Goal: Task Accomplishment & Management: Manage account settings

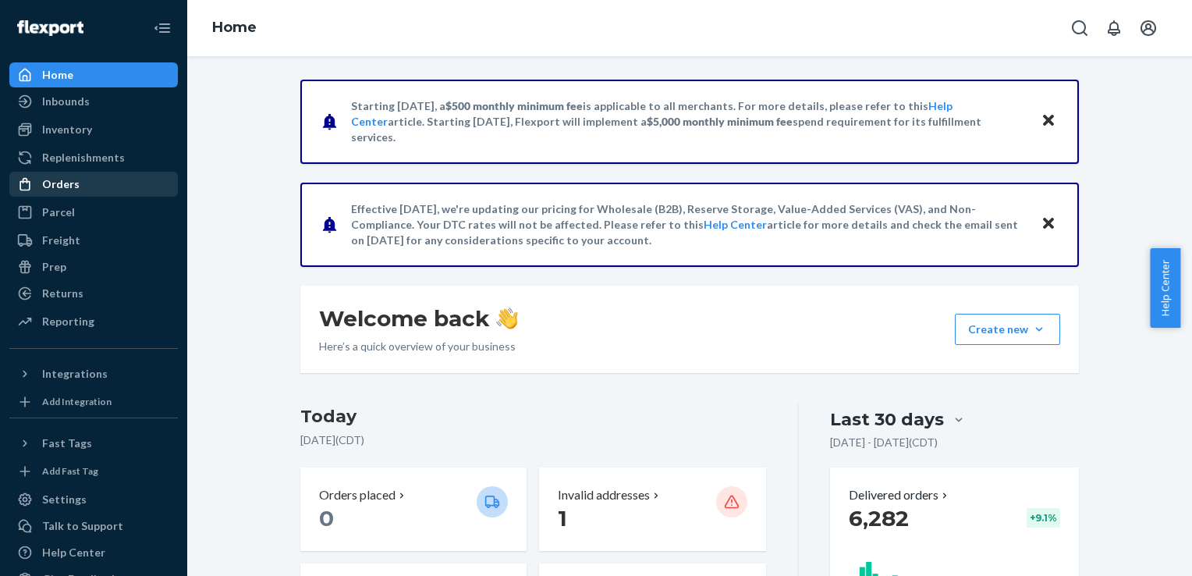
click at [69, 183] on div "Orders" at bounding box center [60, 184] width 37 height 16
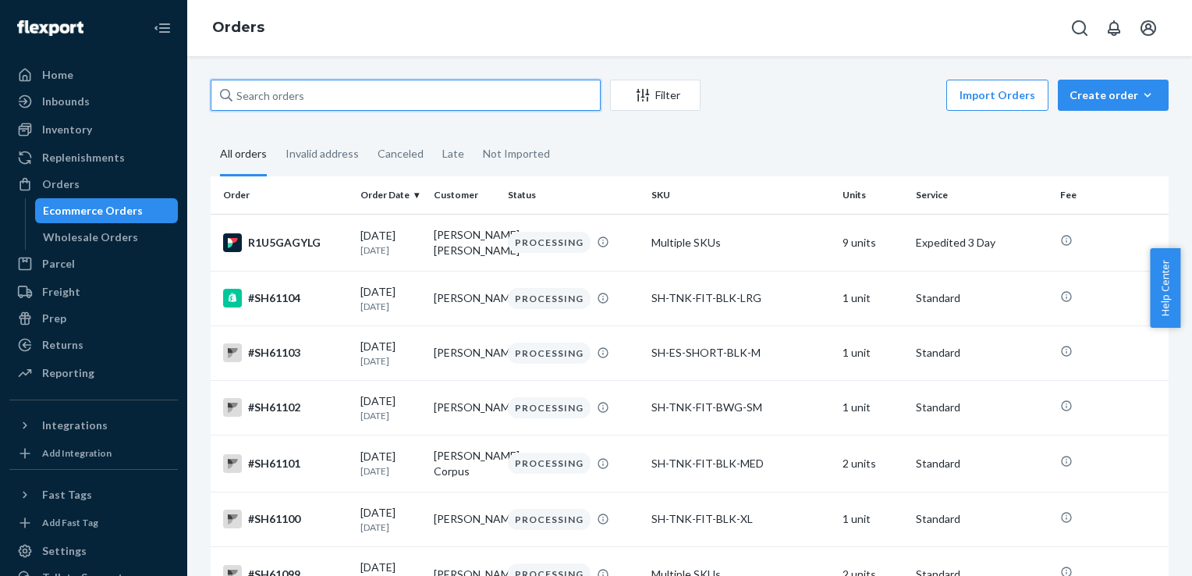
click at [286, 93] on input "text" at bounding box center [406, 95] width 390 height 31
paste input "#SH55612"
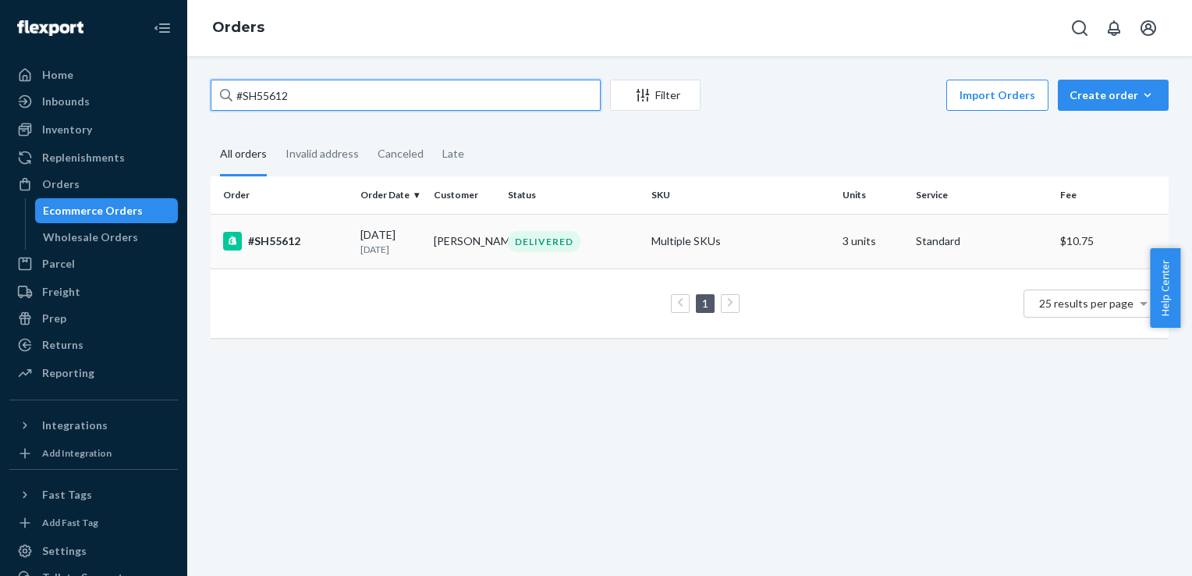
type input "#SH55612"
click at [293, 244] on div "#SH55612" at bounding box center [285, 241] width 125 height 19
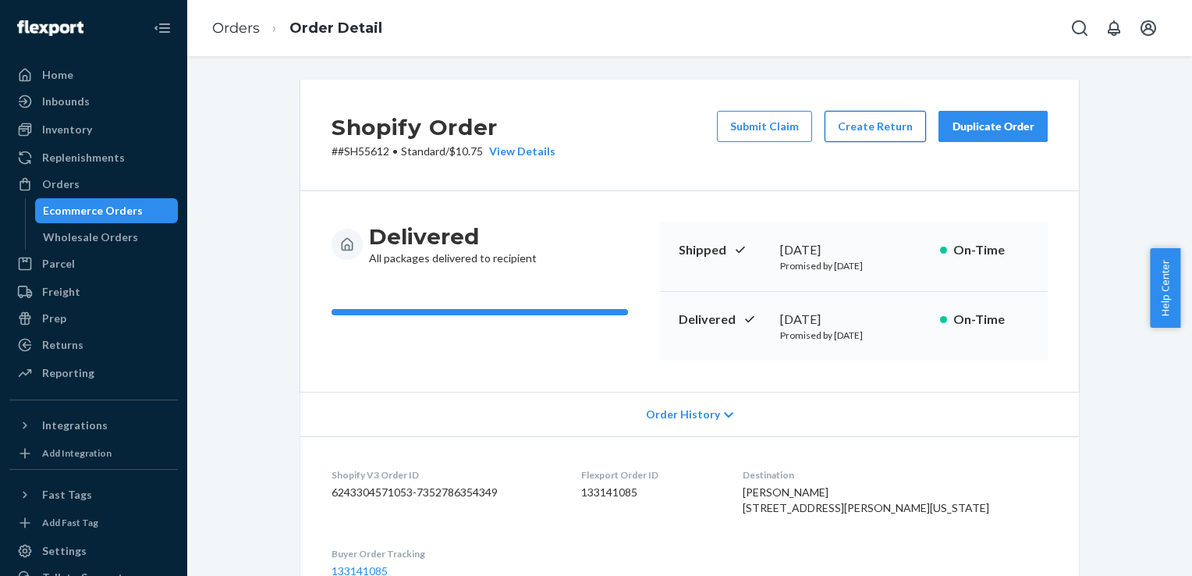
click at [878, 130] on button "Create Return" at bounding box center [875, 126] width 101 height 31
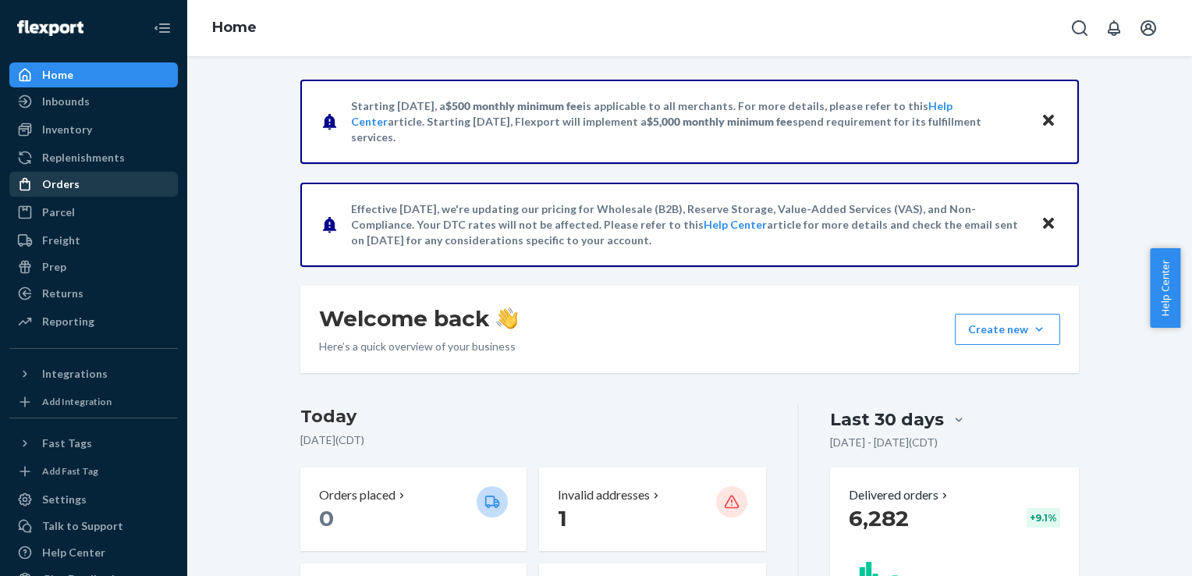
click at [75, 187] on div "Orders" at bounding box center [60, 184] width 37 height 16
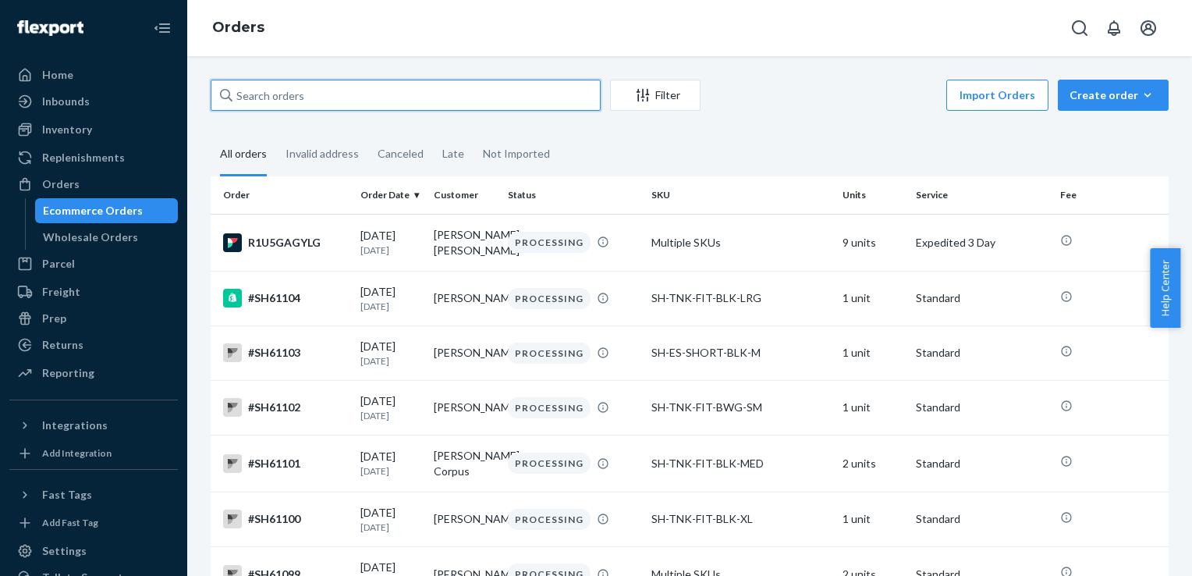
click at [254, 96] on input "text" at bounding box center [406, 95] width 390 height 31
paste input "#SH55612"
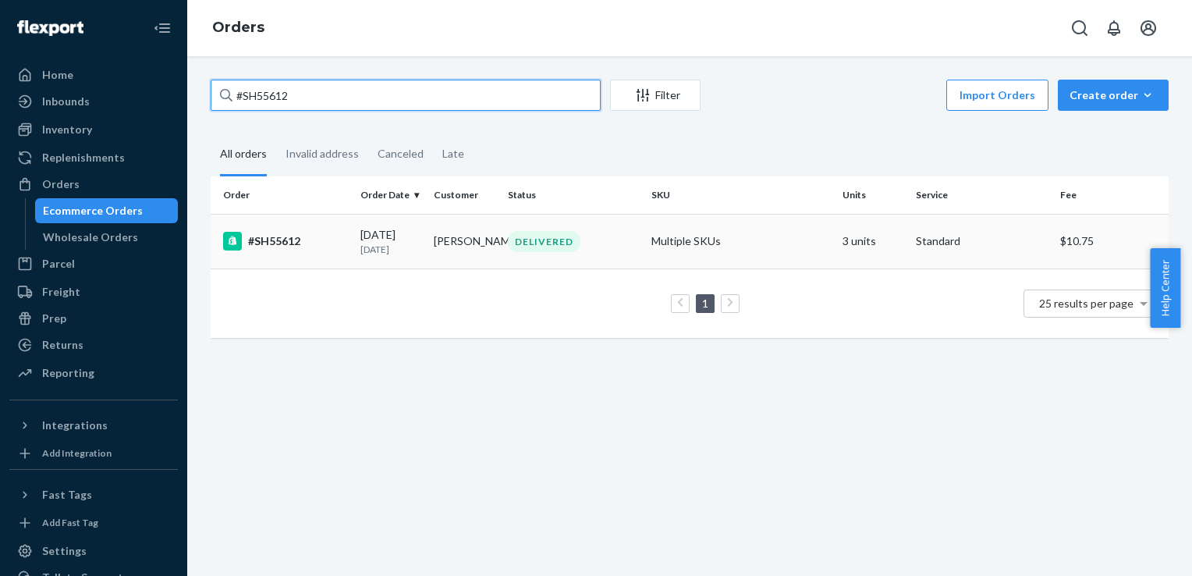
type input "#SH55612"
click at [281, 242] on div "#SH55612" at bounding box center [285, 241] width 125 height 19
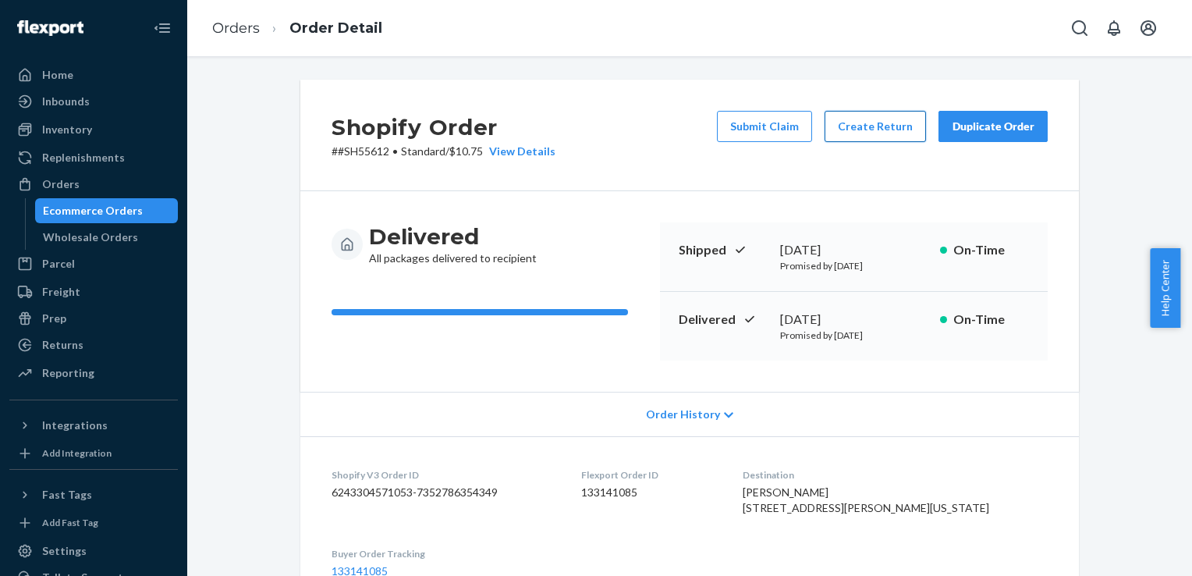
click at [877, 132] on button "Create Return" at bounding box center [875, 126] width 101 height 31
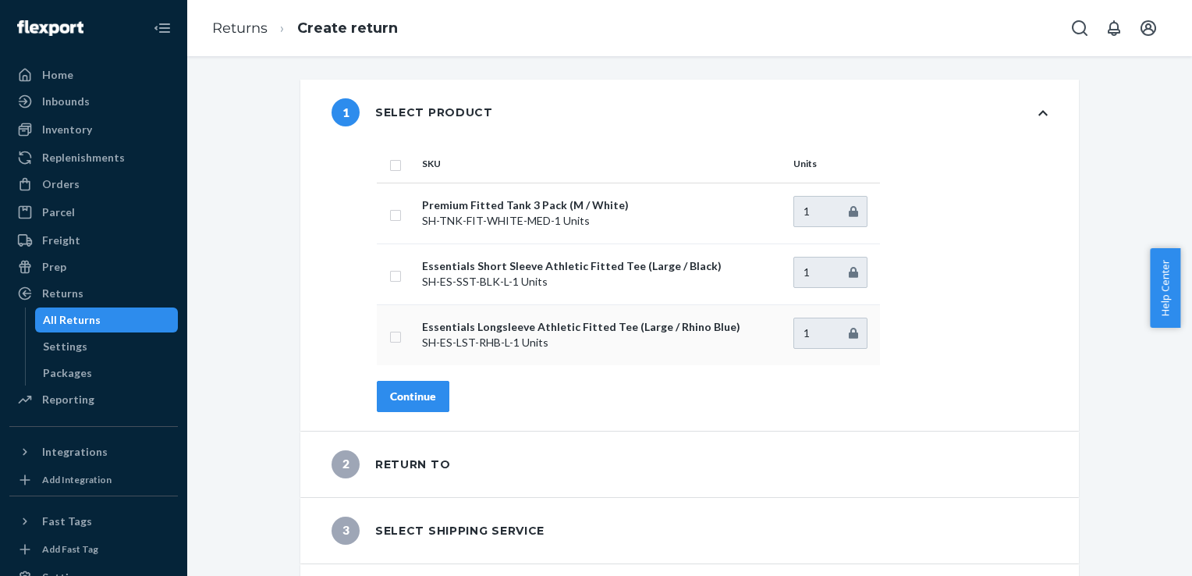
click at [389, 339] on input "checkbox" at bounding box center [395, 335] width 12 height 16
checkbox input "true"
click at [422, 405] on button "Continue" at bounding box center [413, 396] width 73 height 31
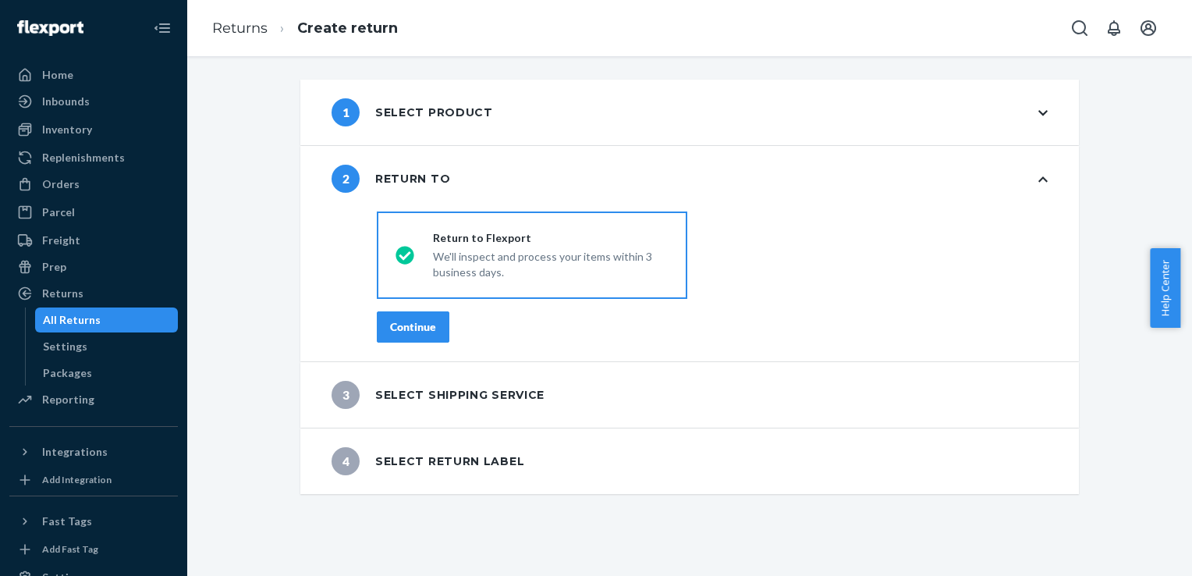
click at [425, 329] on div "Continue" at bounding box center [413, 327] width 46 height 16
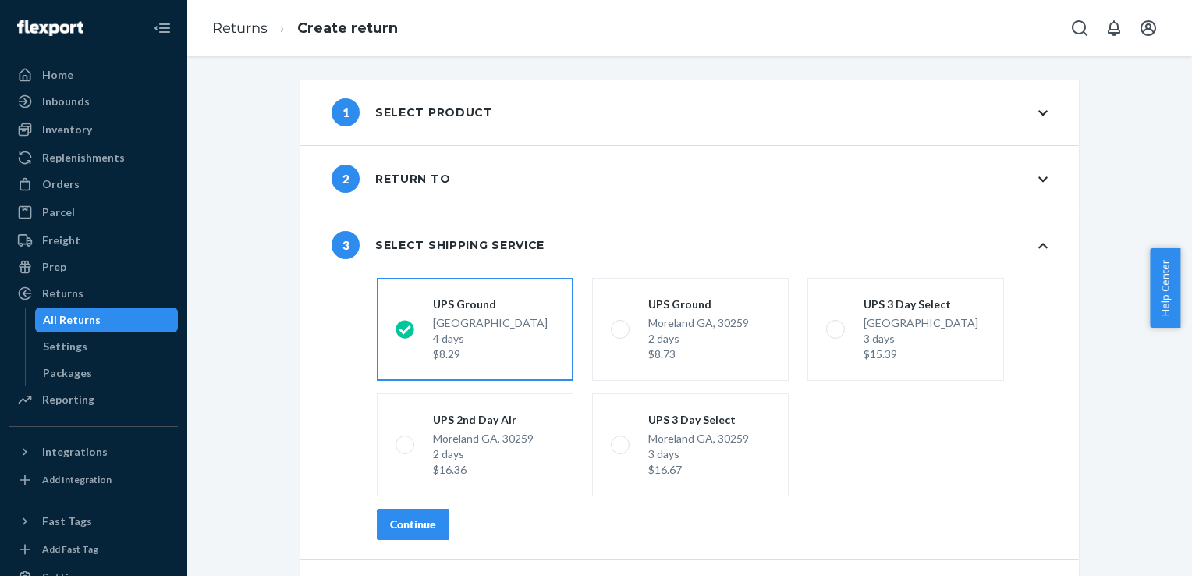
click at [421, 526] on div "Continue" at bounding box center [413, 525] width 46 height 16
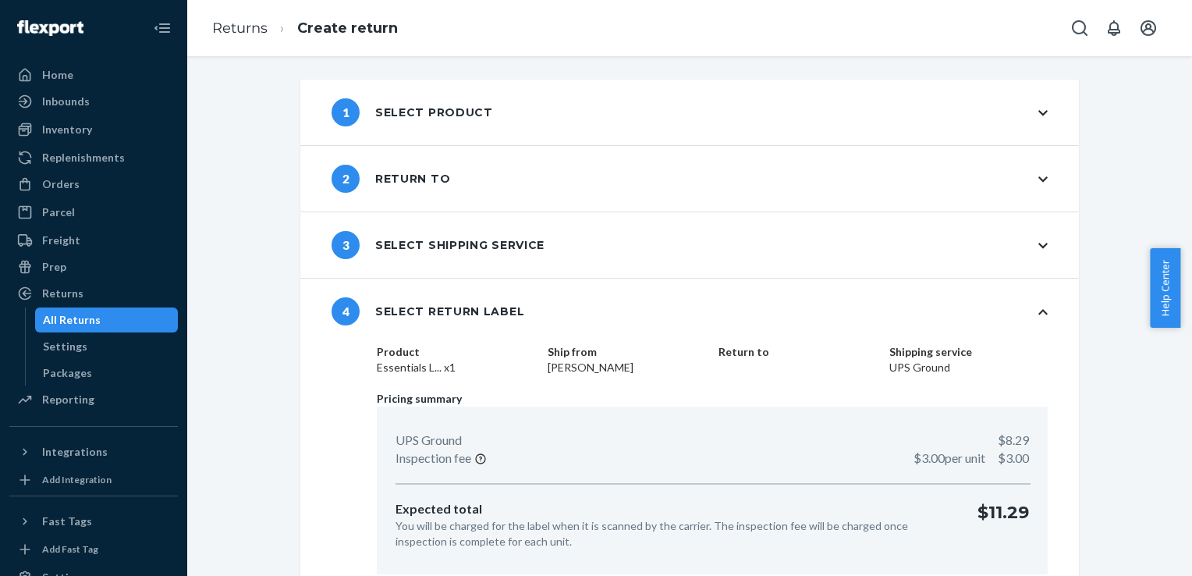
scroll to position [59, 0]
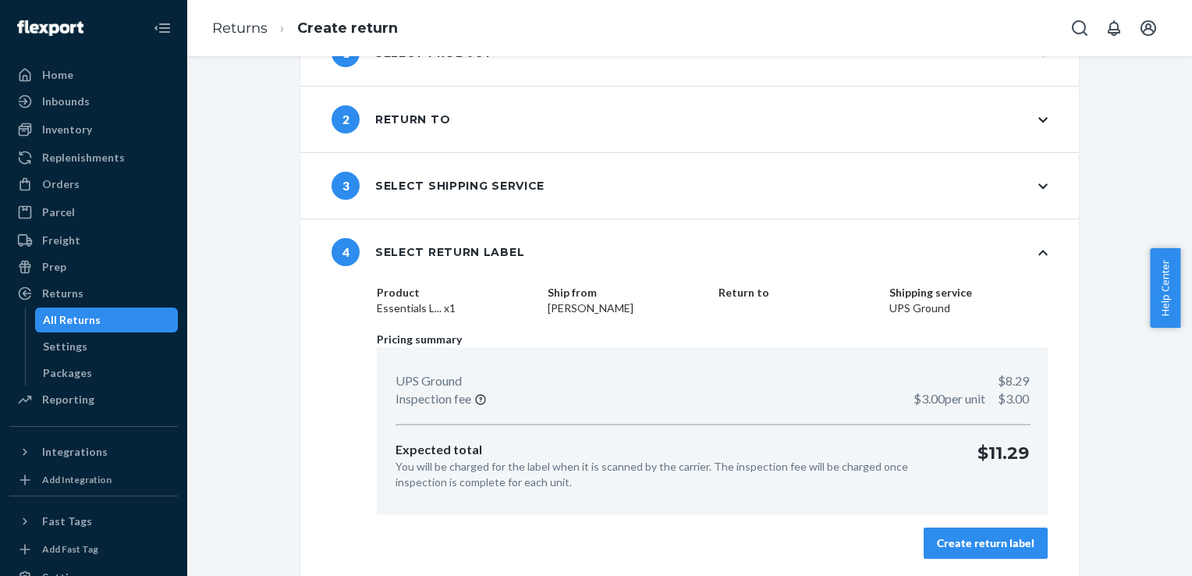
click at [993, 535] on div "Create return label" at bounding box center [986, 543] width 98 height 16
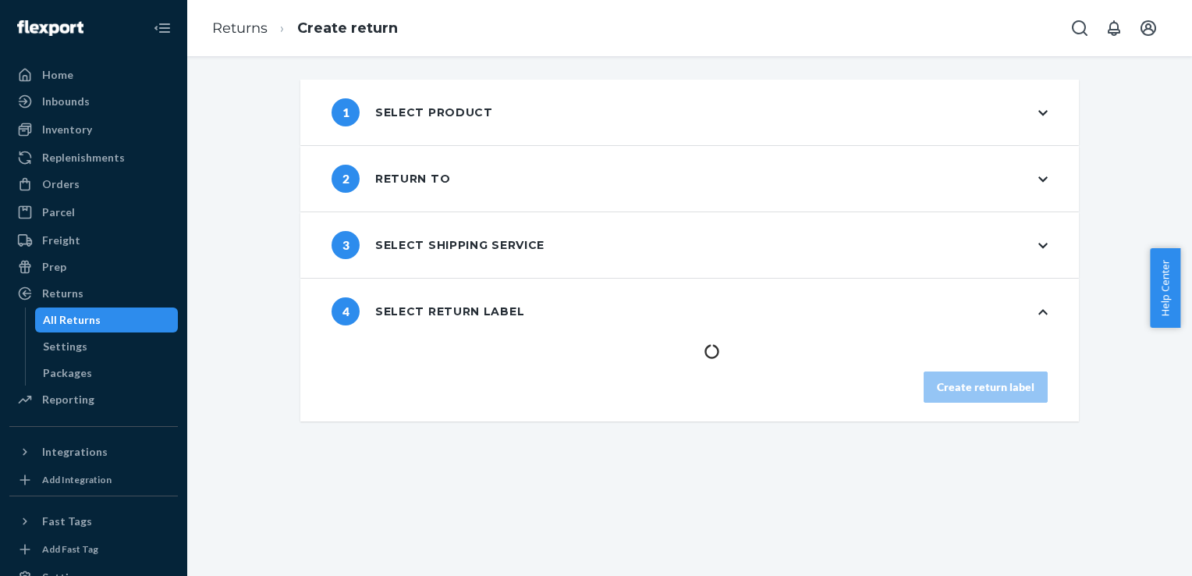
scroll to position [0, 0]
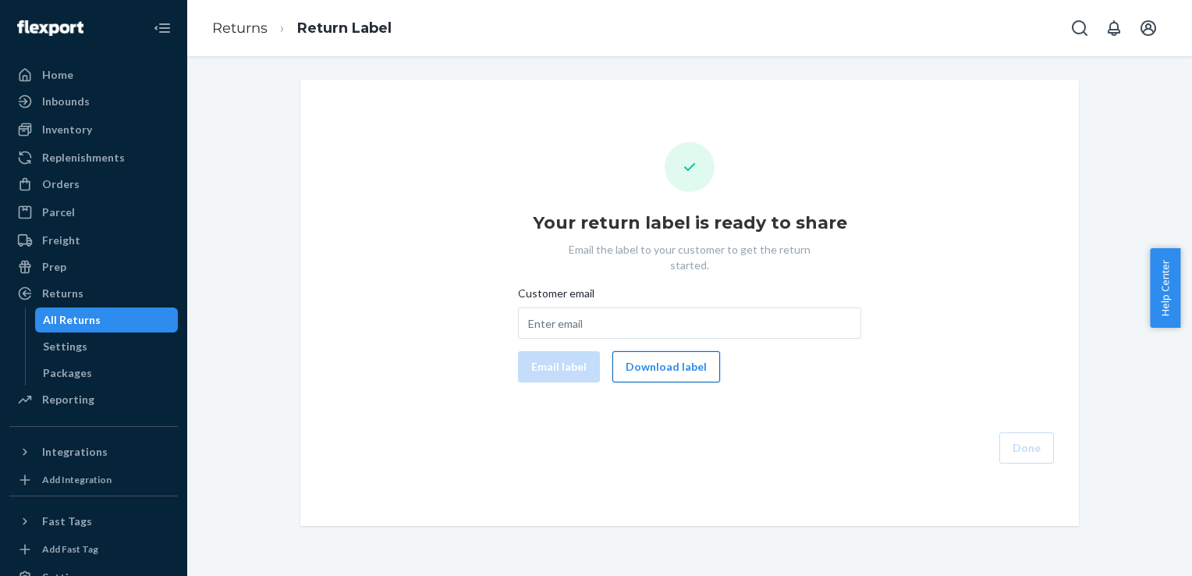
click at [695, 357] on button "Download label" at bounding box center [667, 366] width 108 height 31
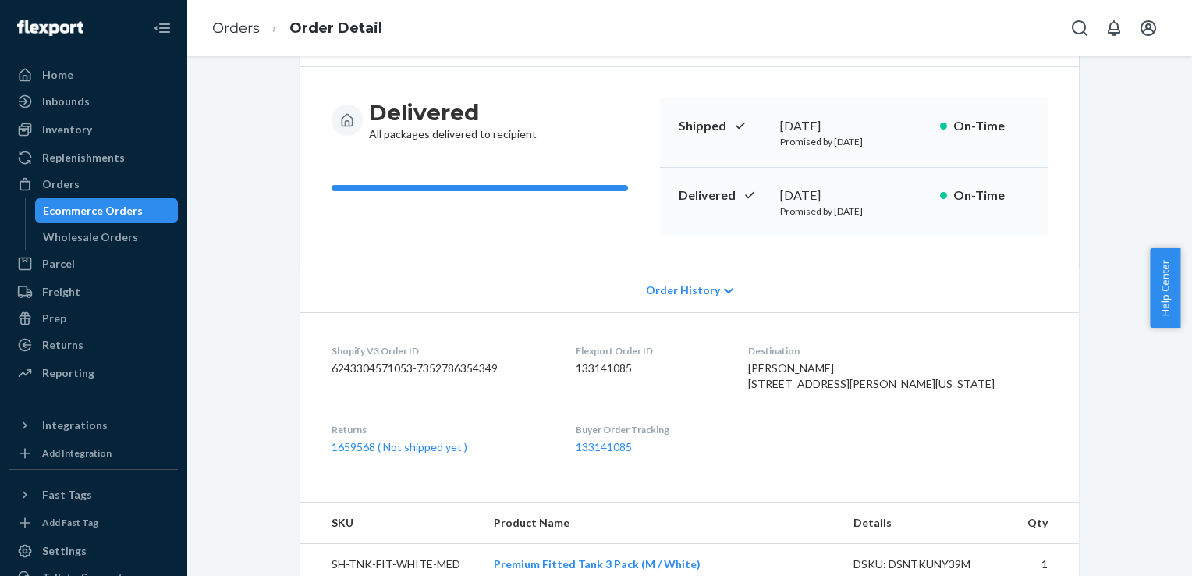
scroll to position [125, 0]
drag, startPoint x: 673, startPoint y: 368, endPoint x: 610, endPoint y: 370, distance: 63.3
click at [610, 370] on dl "Shopify V3 Order ID 6243304571053-7352786354349 Flexport Order ID 133141085 Des…" at bounding box center [689, 398] width 779 height 174
copy dd "133141085"
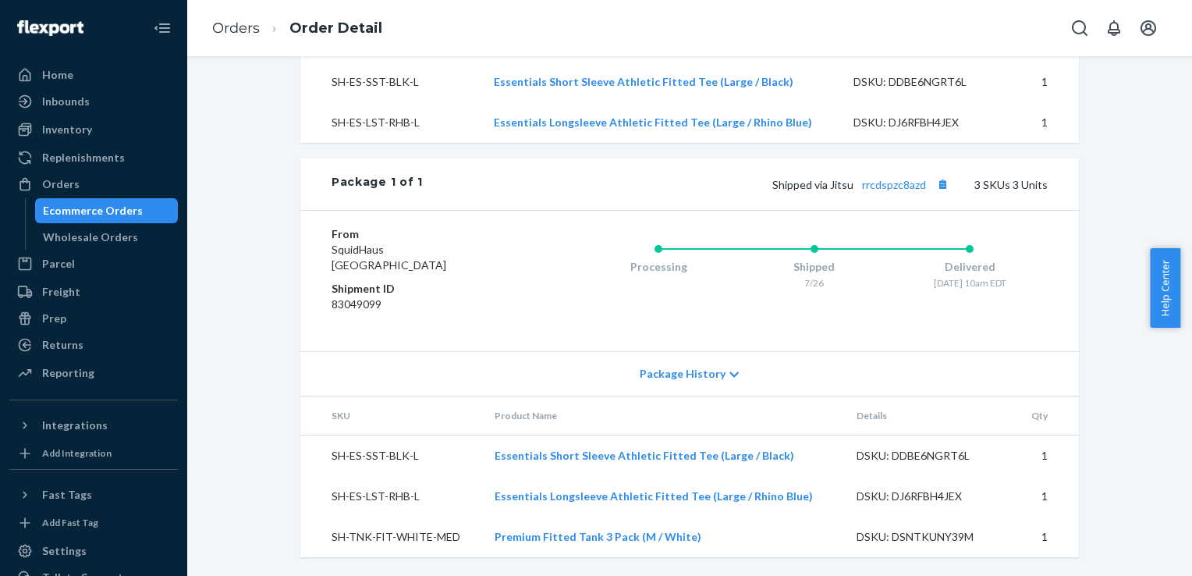
scroll to position [677, 0]
drag, startPoint x: 411, startPoint y: 495, endPoint x: 325, endPoint y: 492, distance: 86.7
click at [325, 492] on td "SH-ES-LST-RHB-L" at bounding box center [391, 496] width 182 height 41
copy td "SH-ES-LST-RHB-L"
drag, startPoint x: 956, startPoint y: 498, endPoint x: 884, endPoint y: 501, distance: 71.9
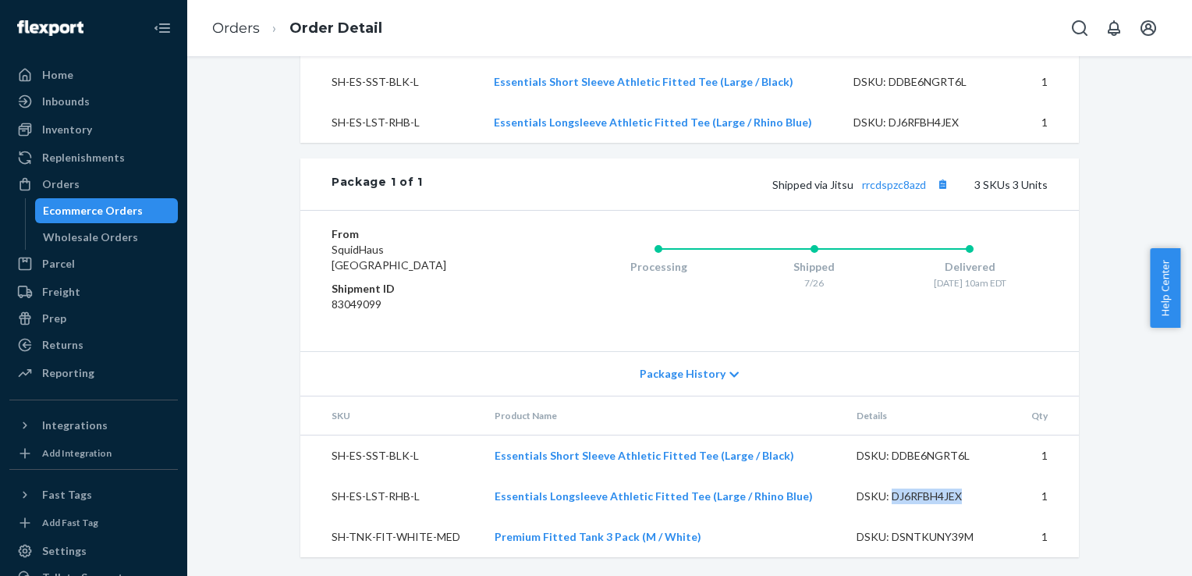
click at [884, 501] on div "DSKU: DJ6RFBH4JEX" at bounding box center [930, 497] width 147 height 16
copy div "DJ6RFBH4JEX"
